Goal: Transaction & Acquisition: Purchase product/service

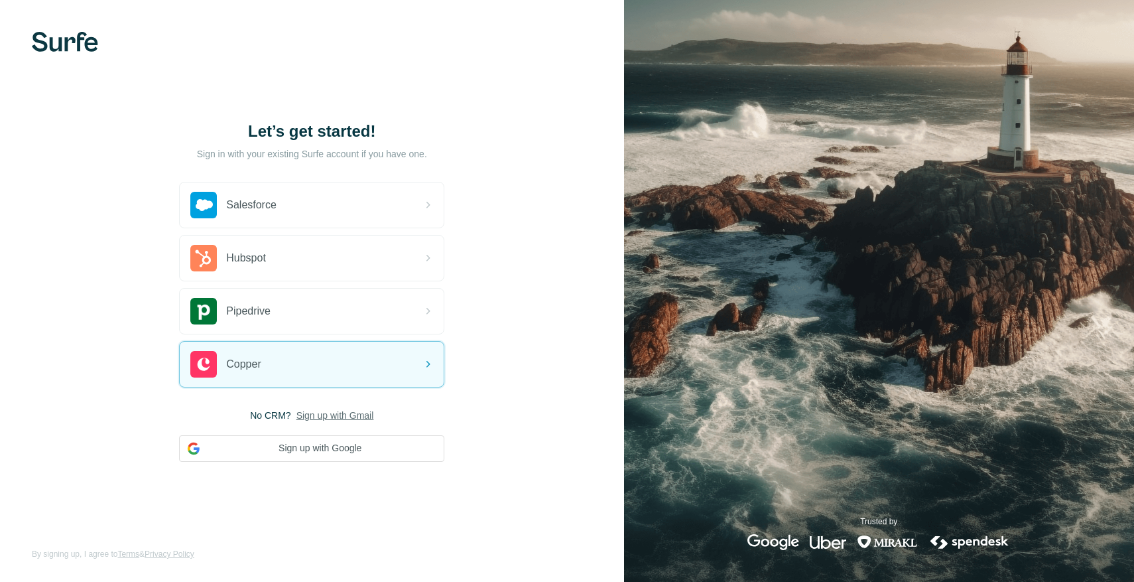
click at [338, 418] on span "Sign up with Gmail" at bounding box center [335, 415] width 78 height 13
click at [341, 416] on span "Sign up with Gmail" at bounding box center [335, 415] width 78 height 13
click at [343, 452] on button "Sign up with Google" at bounding box center [311, 448] width 265 height 27
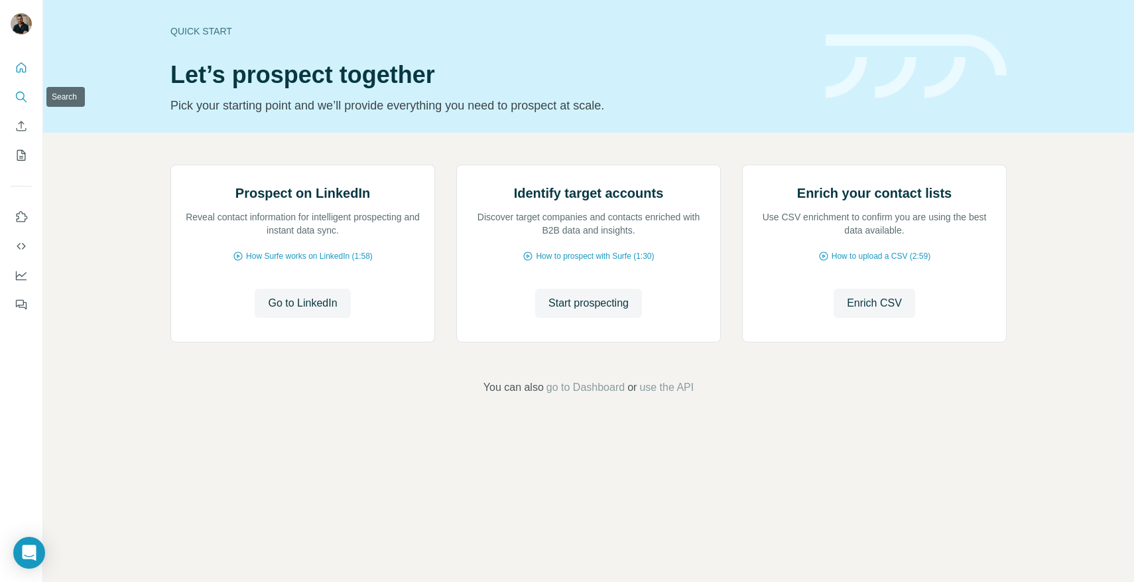
click at [21, 92] on icon "Search" at bounding box center [20, 96] width 9 height 9
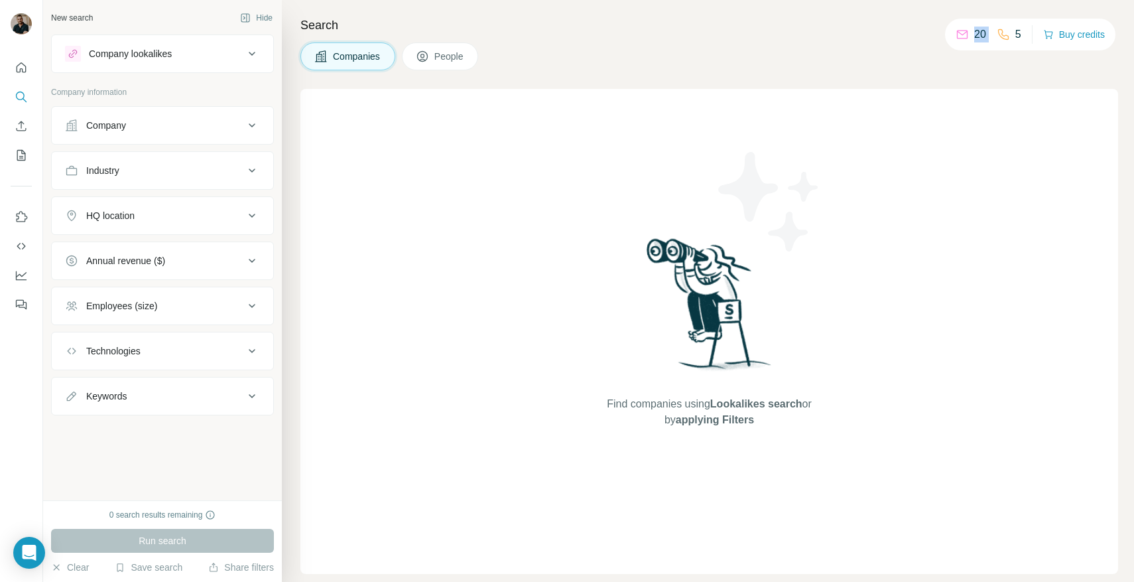
drag, startPoint x: 967, startPoint y: 34, endPoint x: 994, endPoint y: 31, distance: 27.3
click at [994, 31] on div "20 5" at bounding box center [989, 34] width 66 height 19
click at [1095, 35] on button "Buy credits" at bounding box center [1074, 34] width 62 height 19
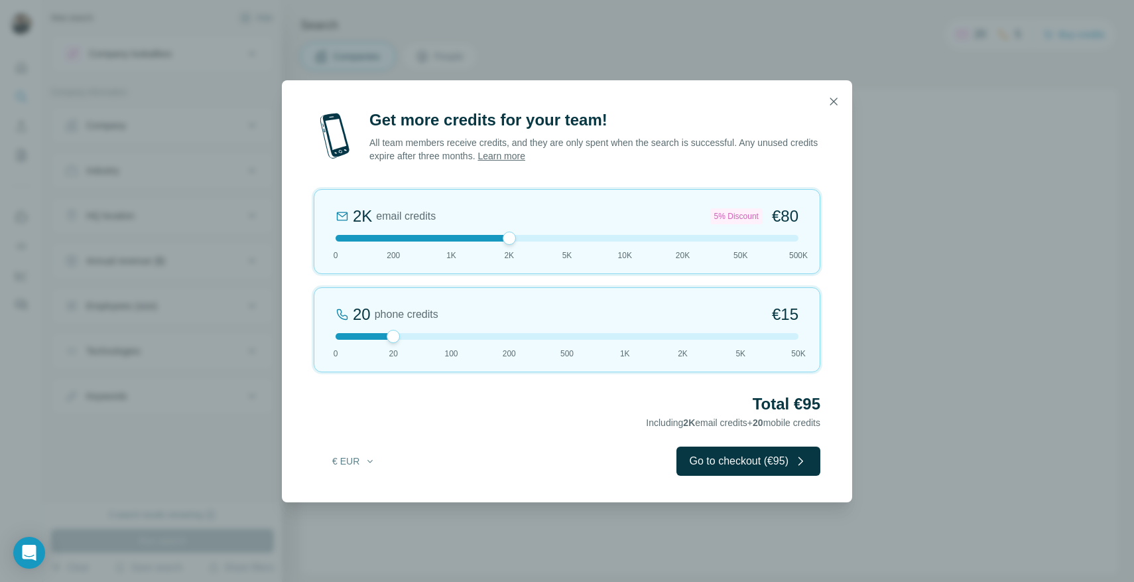
drag, startPoint x: 388, startPoint y: 237, endPoint x: 503, endPoint y: 235, distance: 115.4
click at [503, 235] on div at bounding box center [509, 237] width 13 height 13
drag, startPoint x: 389, startPoint y: 331, endPoint x: 499, endPoint y: 334, distance: 110.8
click at [499, 334] on div at bounding box center [567, 336] width 463 height 7
drag, startPoint x: 509, startPoint y: 338, endPoint x: 334, endPoint y: 342, distance: 175.1
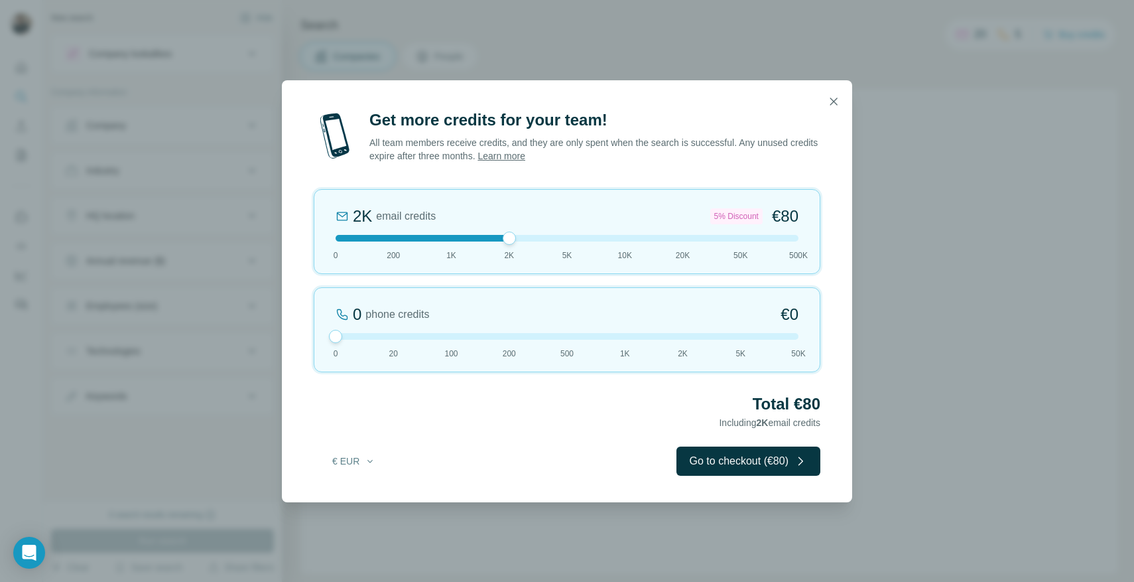
click at [334, 342] on div at bounding box center [335, 336] width 13 height 13
click at [833, 105] on icon "button" at bounding box center [833, 101] width 13 height 13
